Goal: Answer question/provide support: Share knowledge or assist other users

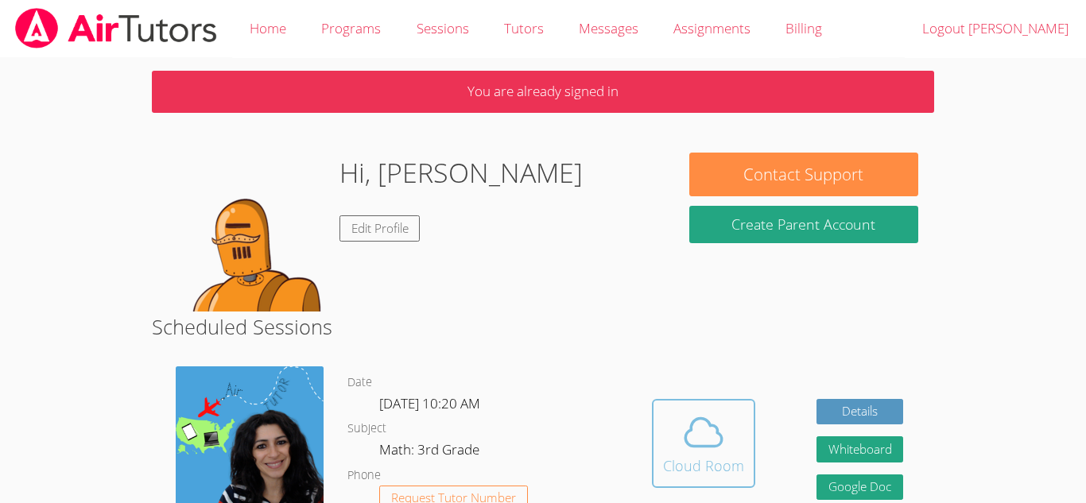
click at [723, 428] on icon at bounding box center [703, 432] width 45 height 45
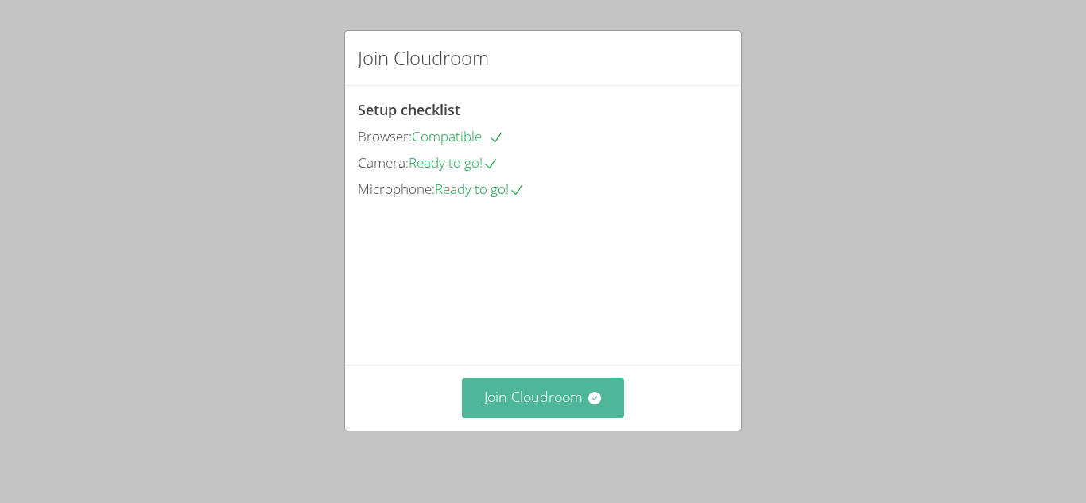
click at [501, 393] on button "Join Cloudroom" at bounding box center [543, 397] width 163 height 39
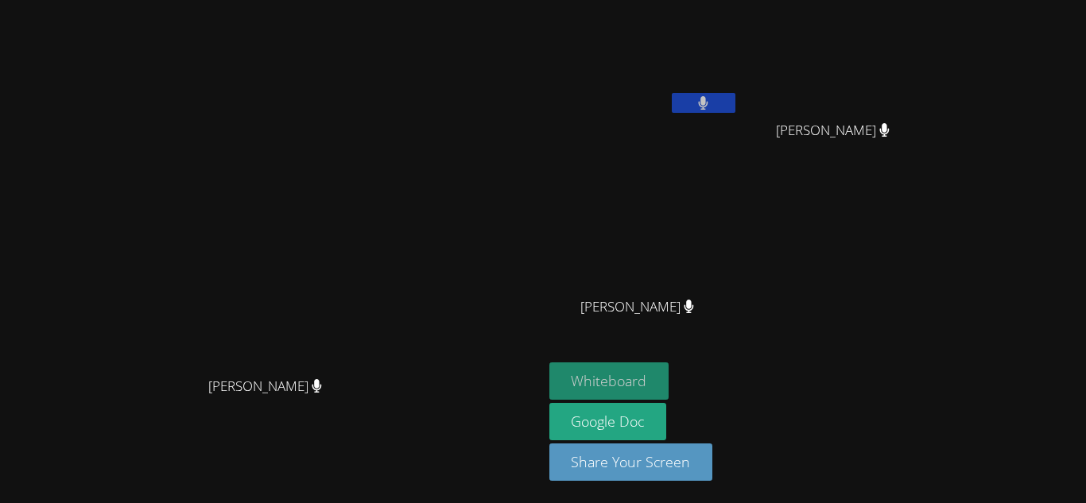
click at [669, 376] on button "Whiteboard" at bounding box center [609, 381] width 120 height 37
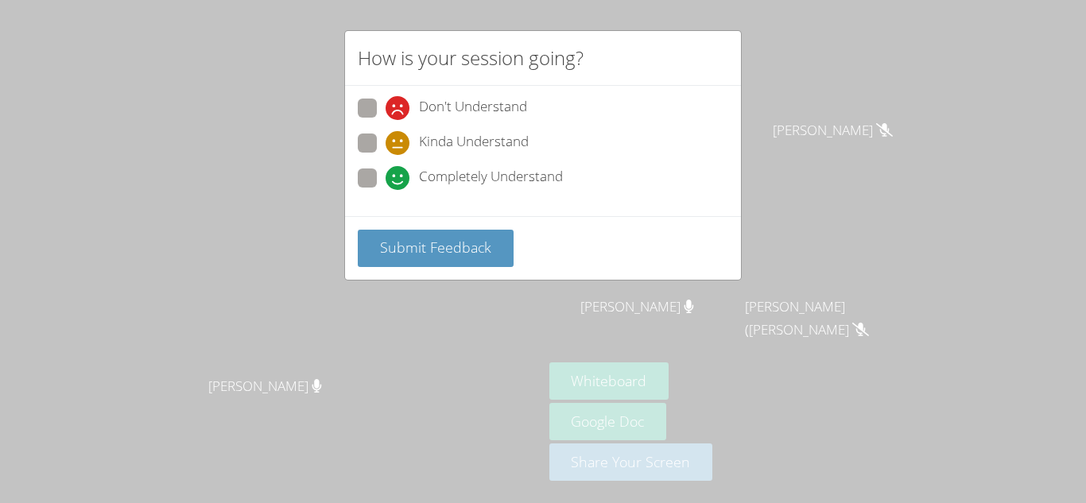
click at [386, 190] on span at bounding box center [386, 190] width 0 height 0
click at [386, 174] on input "Completely Understand" at bounding box center [393, 176] width 14 height 14
radio input "true"
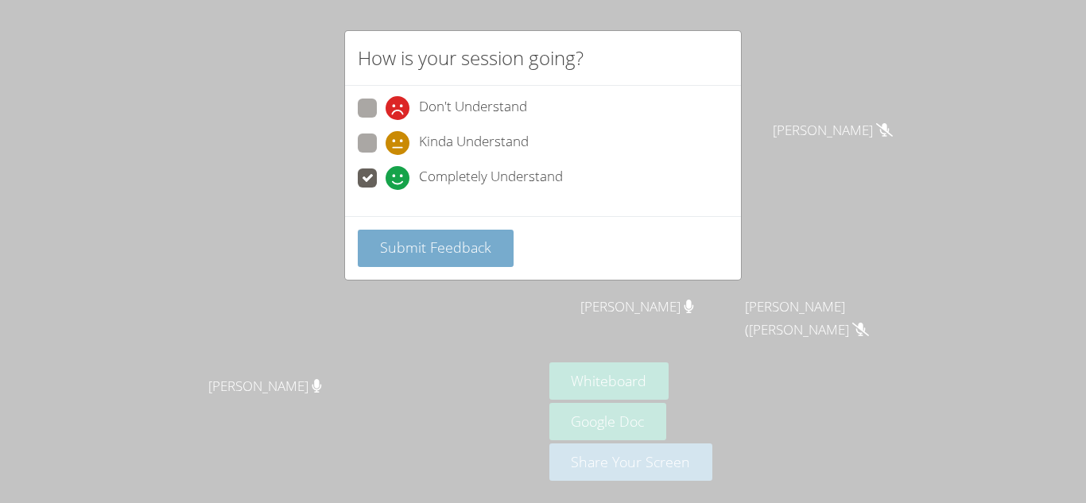
click at [412, 254] on span "Submit Feedback" at bounding box center [435, 247] width 111 height 19
